Goal: Information Seeking & Learning: Learn about a topic

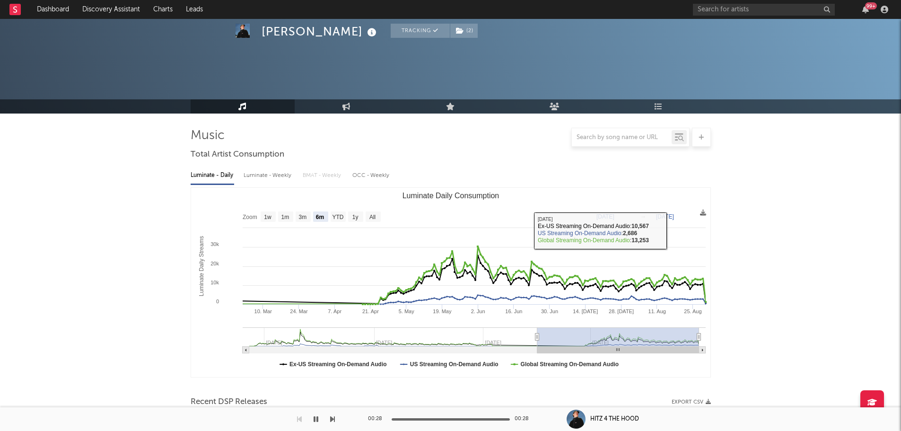
select select "6m"
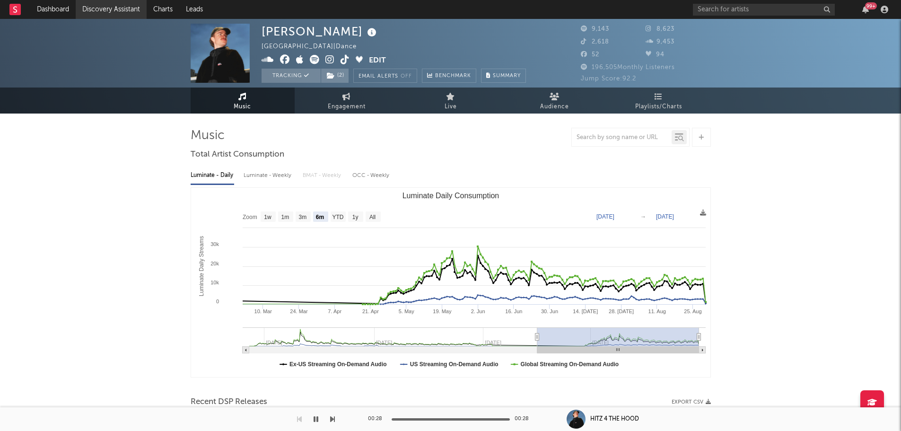
click at [125, 10] on link "Discovery Assistant" at bounding box center [111, 9] width 71 height 19
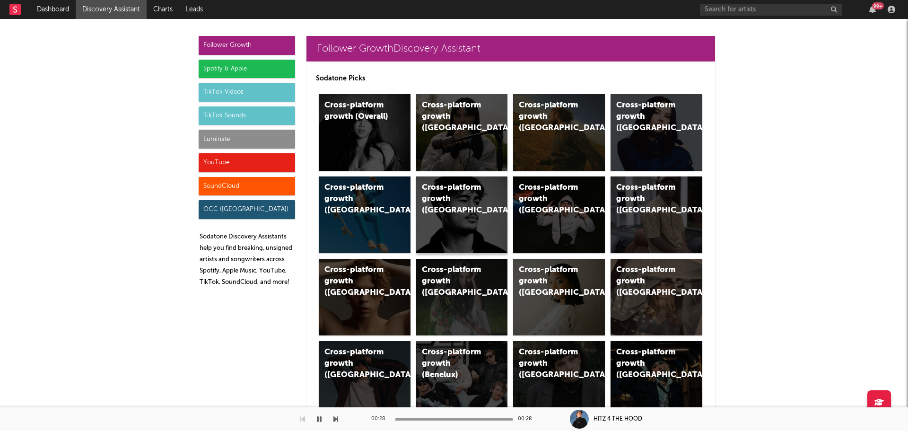
click at [442, 212] on div "Cross-platform growth ([GEOGRAPHIC_DATA])" at bounding box center [454, 199] width 64 height 34
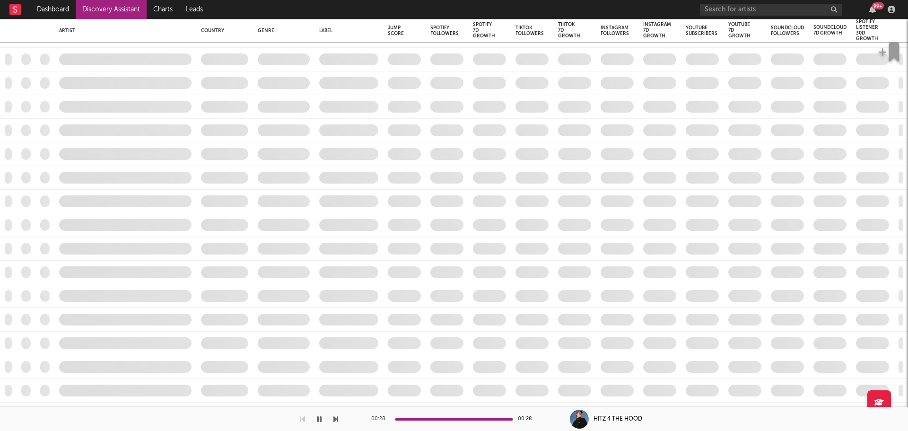
checkbox input "true"
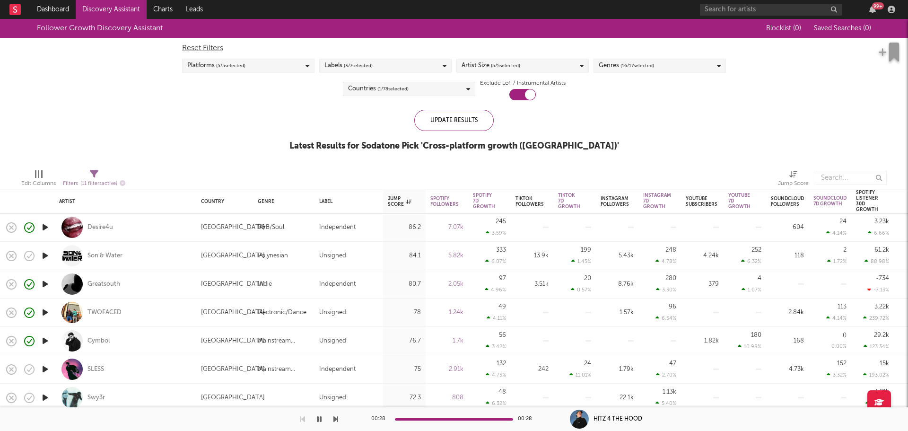
click at [43, 372] on icon "button" at bounding box center [45, 369] width 10 height 12
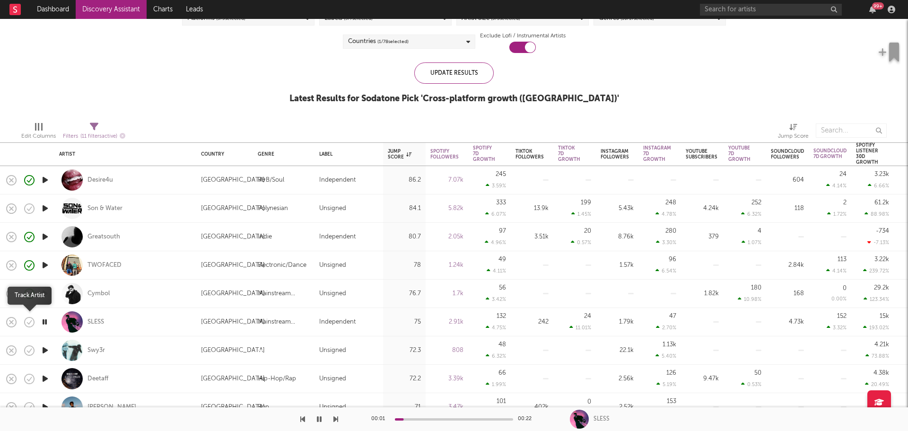
click at [32, 327] on icon "button" at bounding box center [29, 321] width 13 height 13
click at [52, 325] on icon "button" at bounding box center [52, 322] width 12 height 10
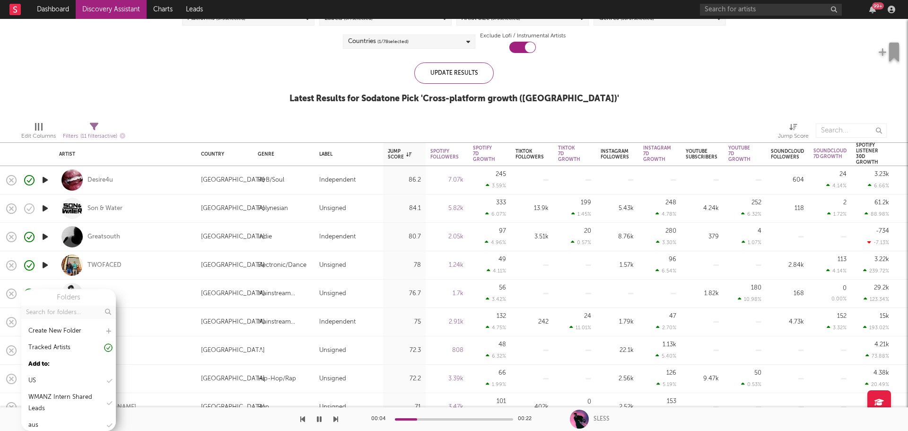
scroll to position [40, 0]
click at [55, 404] on div "nz" at bounding box center [68, 402] width 95 height 14
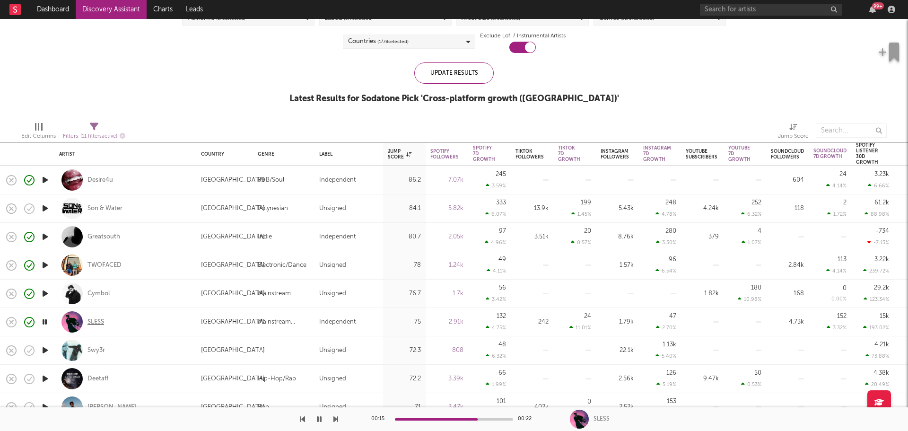
click at [99, 324] on div "SLESS" at bounding box center [95, 322] width 17 height 9
click at [44, 351] on icon "button" at bounding box center [45, 350] width 10 height 12
click at [29, 351] on icon "button" at bounding box center [30, 350] width 3 height 4
click at [45, 349] on button "button" at bounding box center [51, 351] width 15 height 14
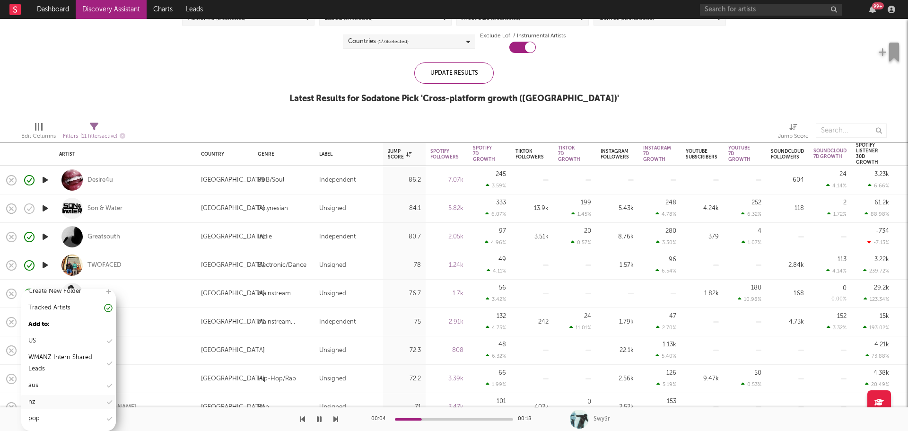
click at [35, 401] on div "nz" at bounding box center [31, 401] width 7 height 11
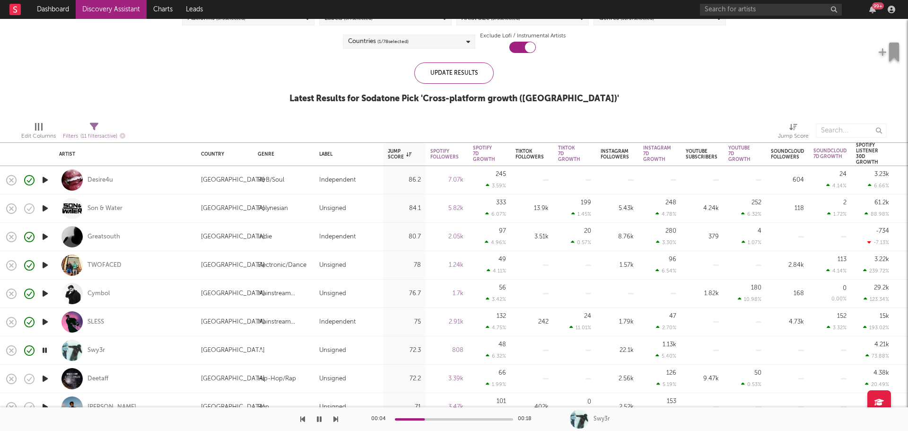
click at [140, 318] on div "SLESS" at bounding box center [125, 322] width 132 height 28
select select "1w"
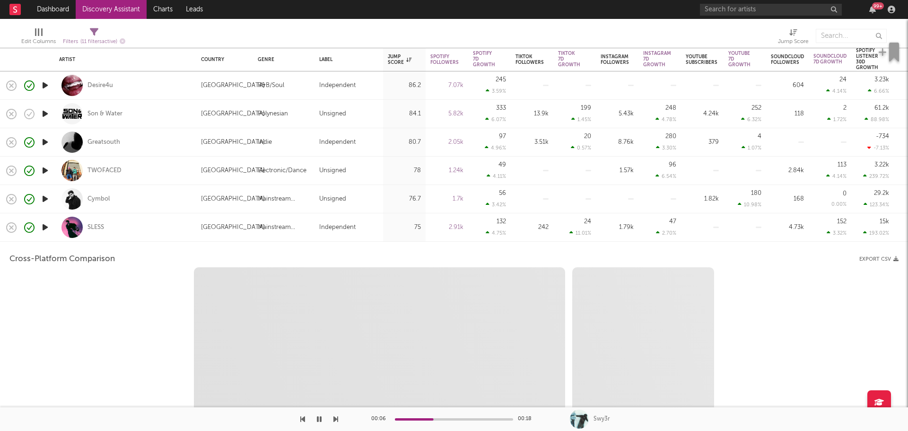
click at [123, 223] on div "SLESS" at bounding box center [125, 227] width 132 height 28
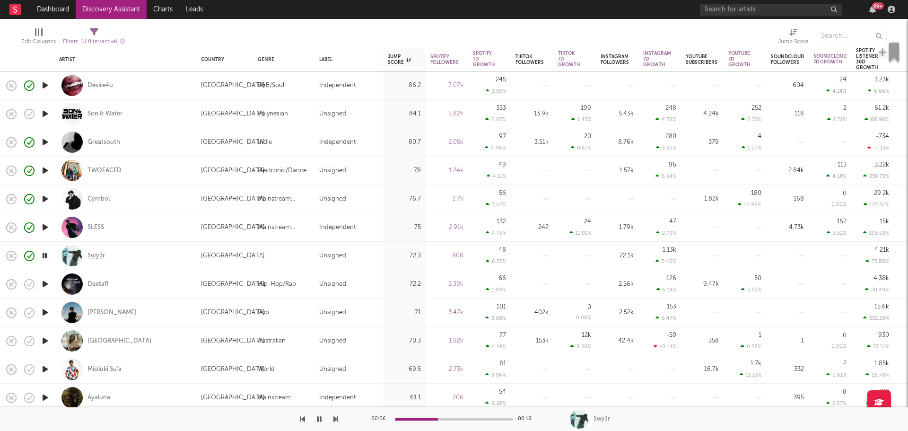
click at [98, 257] on div "Swy3r" at bounding box center [95, 256] width 17 height 9
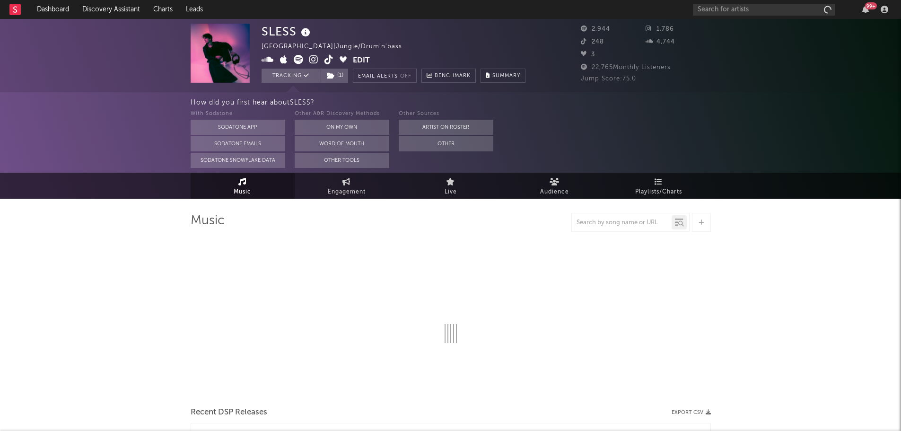
select select "6m"
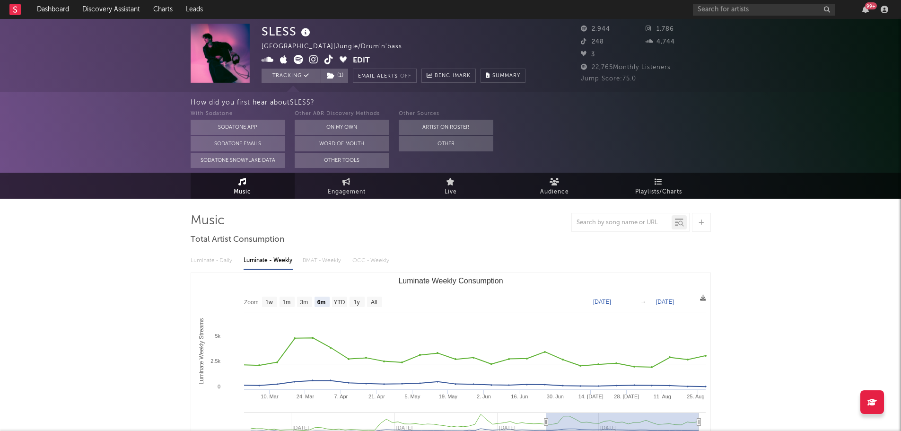
click at [312, 60] on icon at bounding box center [313, 59] width 9 height 9
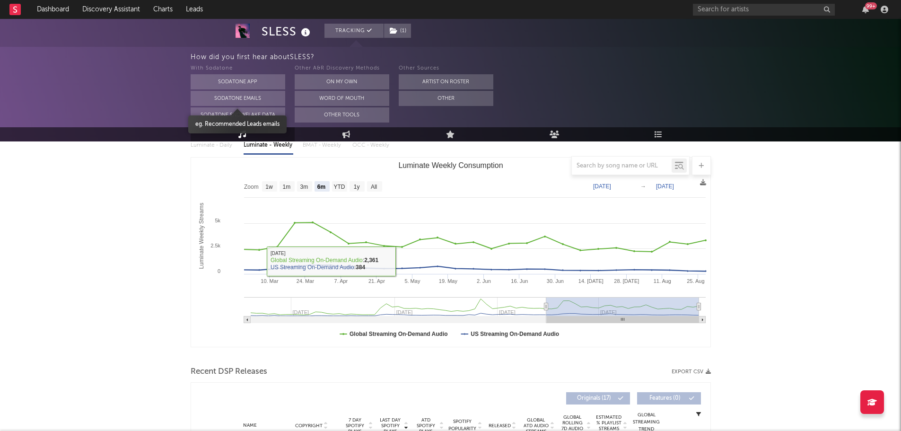
scroll to position [47, 0]
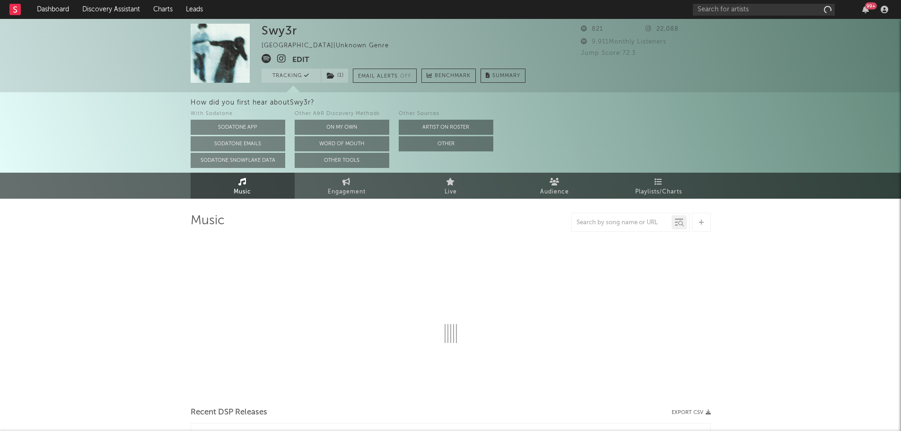
select select "1w"
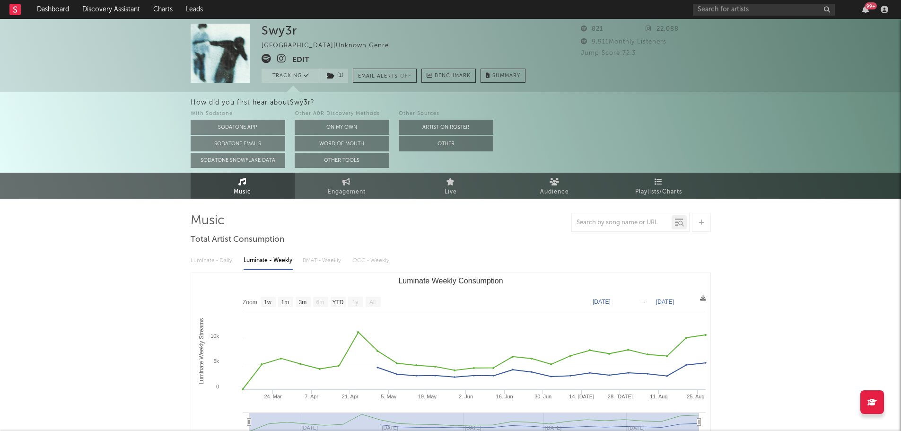
click at [278, 61] on icon at bounding box center [281, 58] width 9 height 9
